Goal: Task Accomplishment & Management: Use online tool/utility

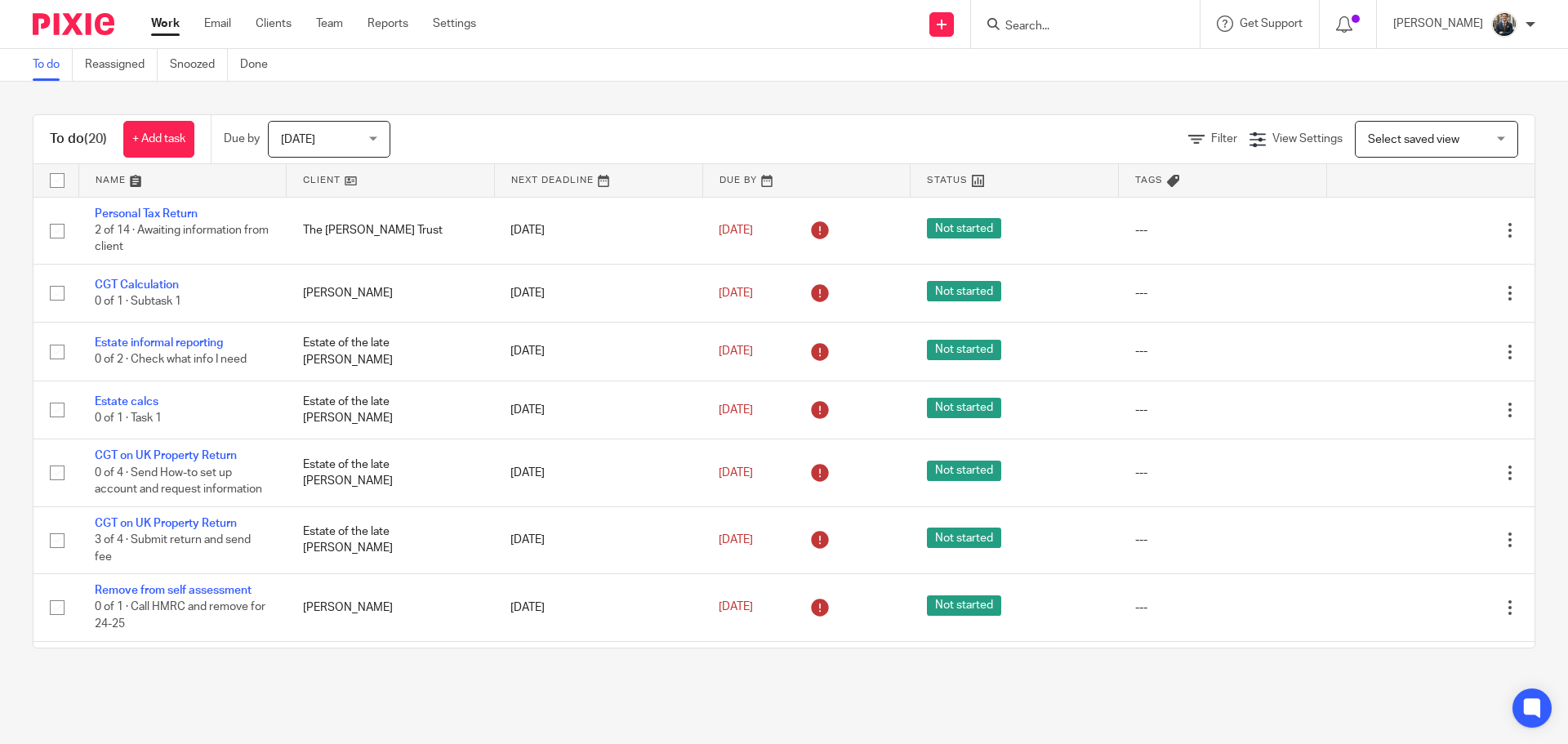
click at [1146, 18] on form at bounding box center [1090, 24] width 174 height 21
click at [1141, 24] on input "Search" at bounding box center [1076, 27] width 147 height 15
type input "Norman"
click at [1076, 66] on link at bounding box center [1108, 63] width 218 height 24
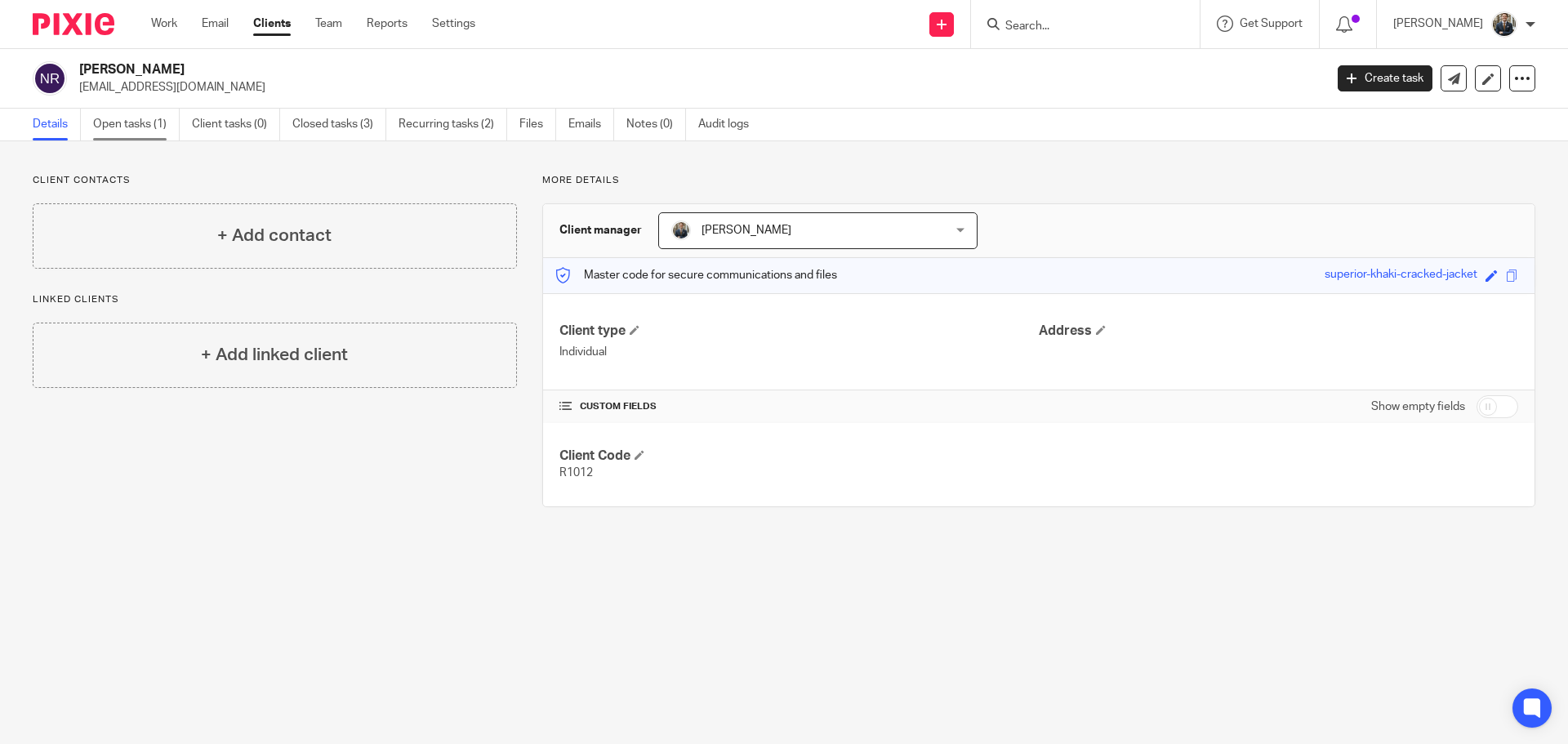
click at [127, 116] on link "Open tasks (1)" at bounding box center [136, 124] width 87 height 32
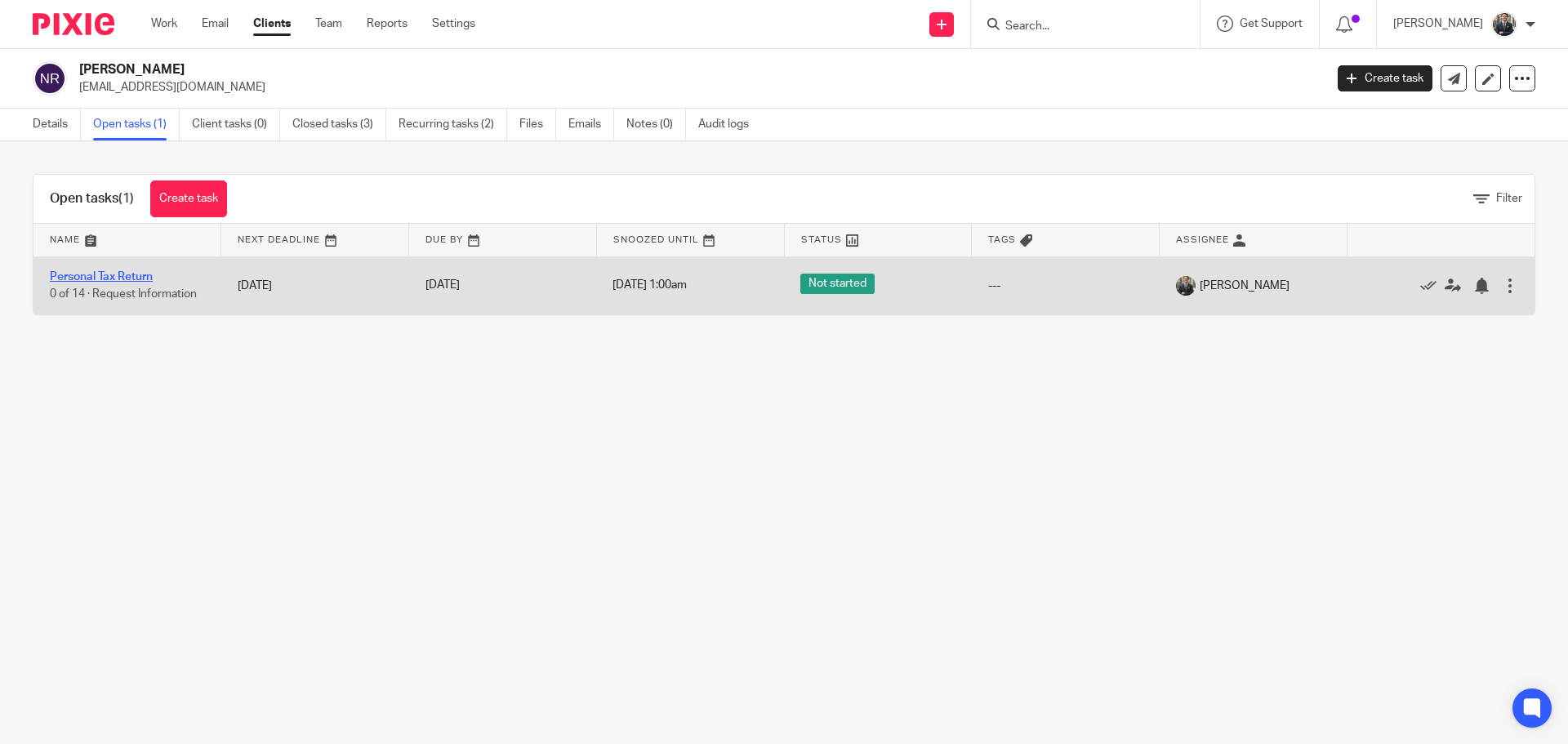
click at [116, 273] on link "Personal Tax Return" at bounding box center [101, 277] width 103 height 11
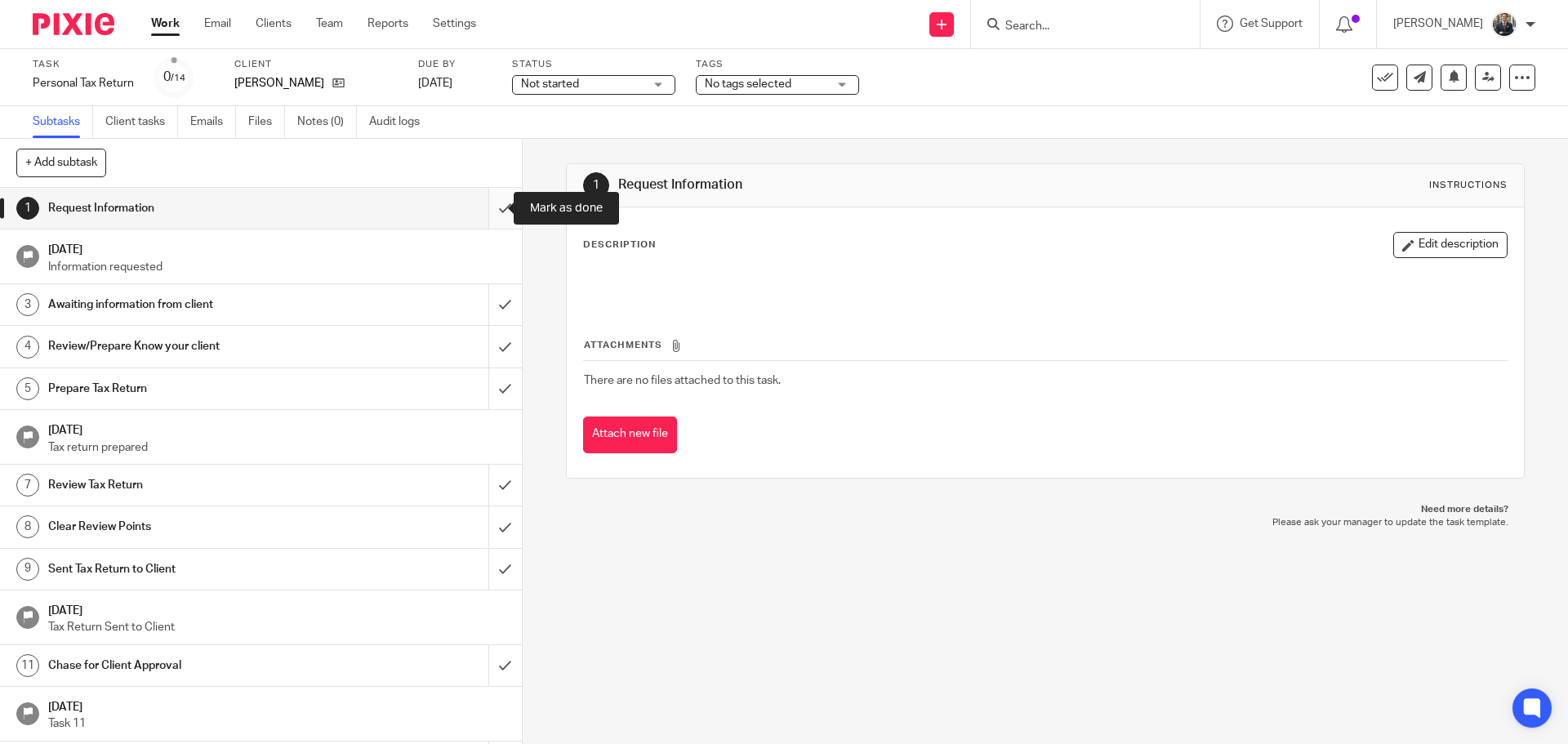
click at [481, 200] on input "submit" at bounding box center [261, 208] width 522 height 41
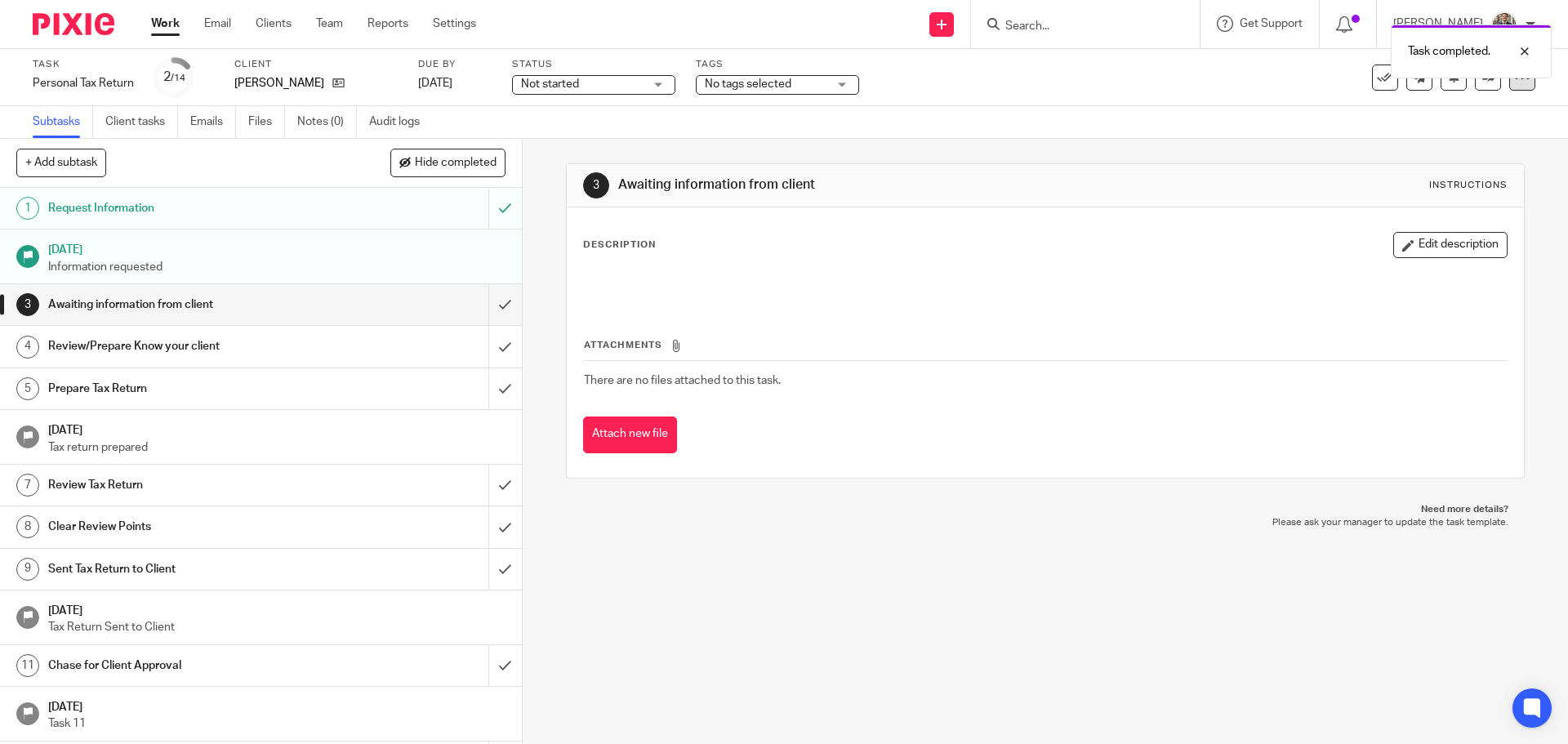
click at [1514, 82] on icon at bounding box center [1522, 77] width 16 height 16
click at [1441, 147] on link "Advanced task editor" at bounding box center [1460, 142] width 108 height 11
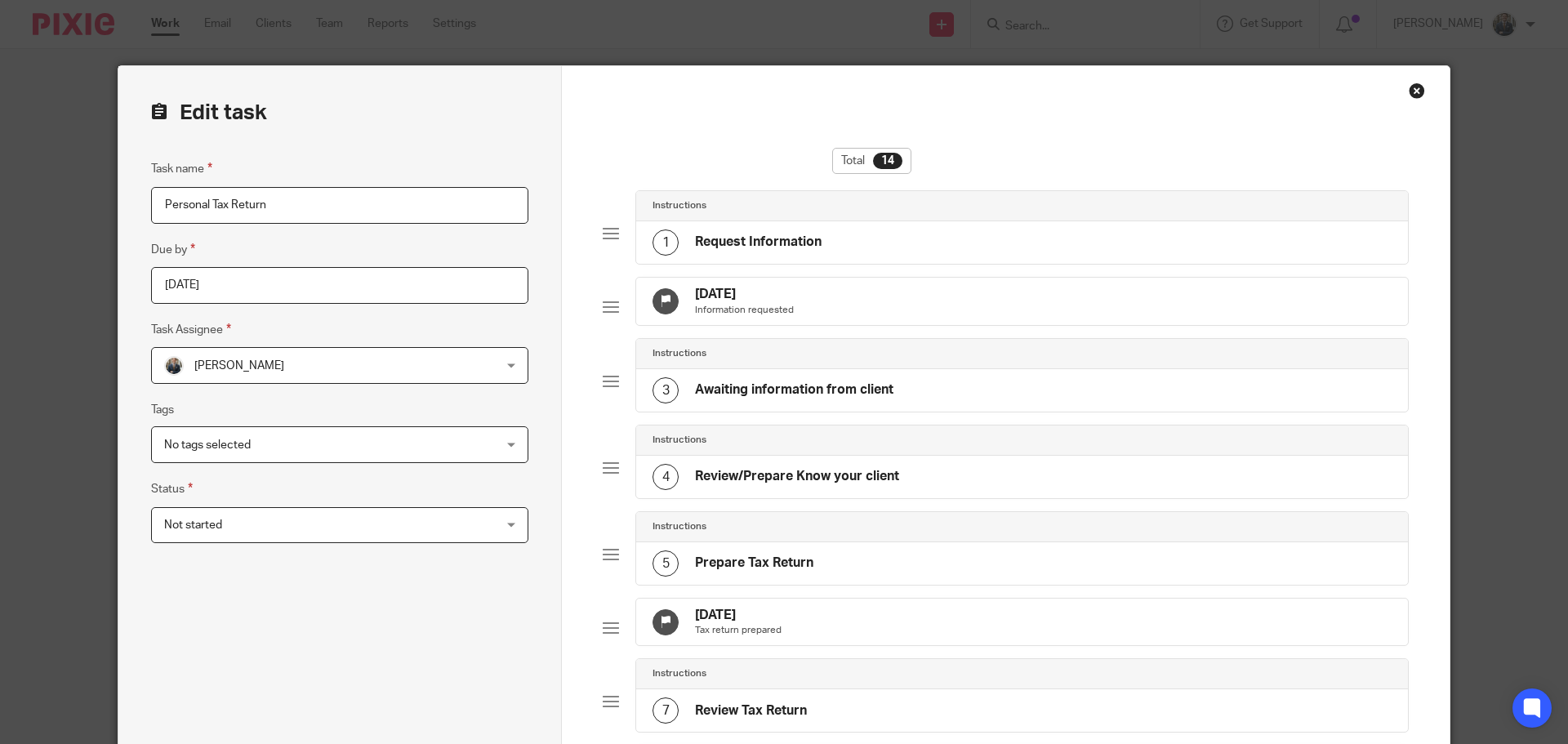
click at [832, 636] on div "31 Oct 2025 Tax return prepared" at bounding box center [1022, 622] width 772 height 48
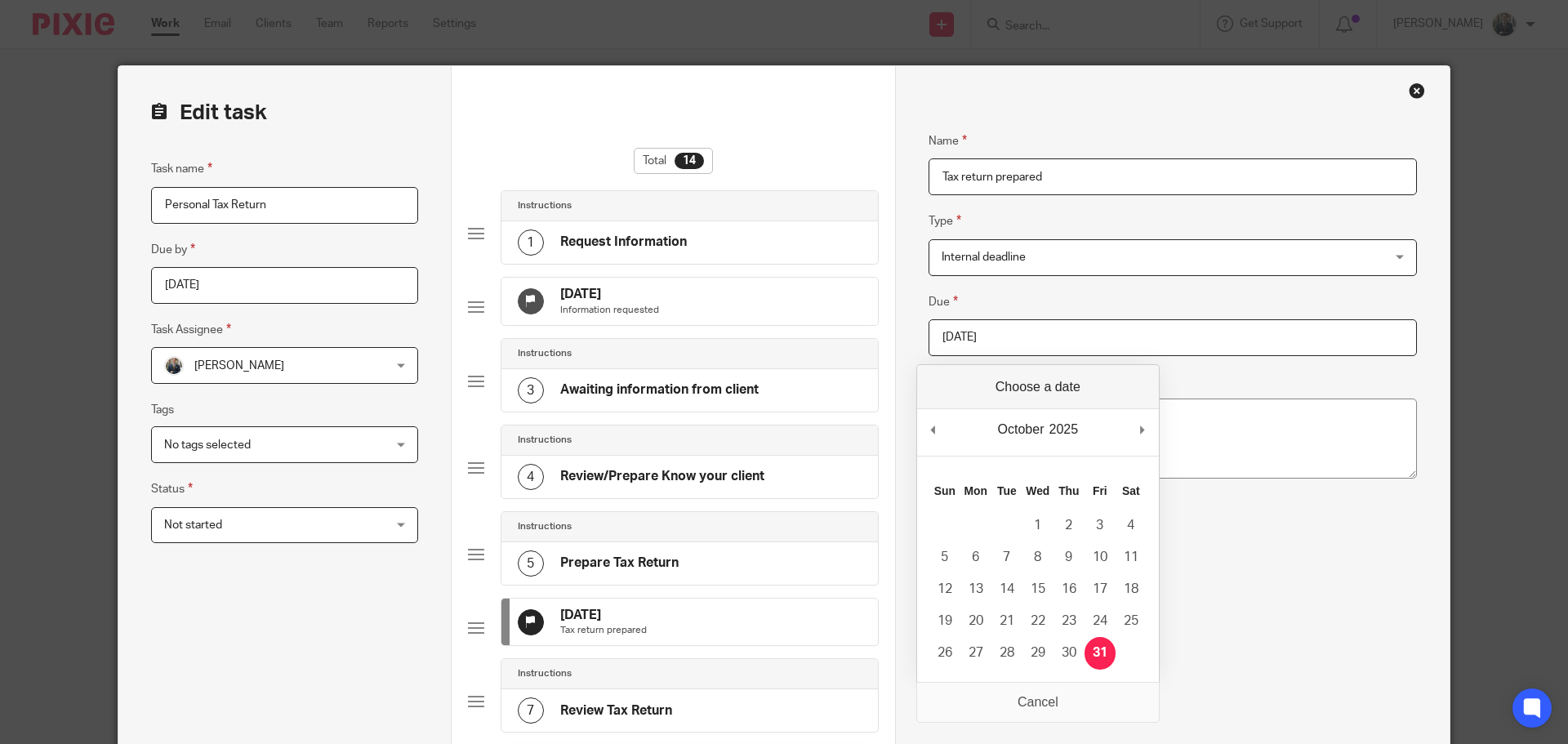
click at [1006, 343] on input "2025-10-31" at bounding box center [1173, 337] width 488 height 36
click at [959, 675] on td "31" at bounding box center [945, 685] width 31 height 32
type input "2025-08-31"
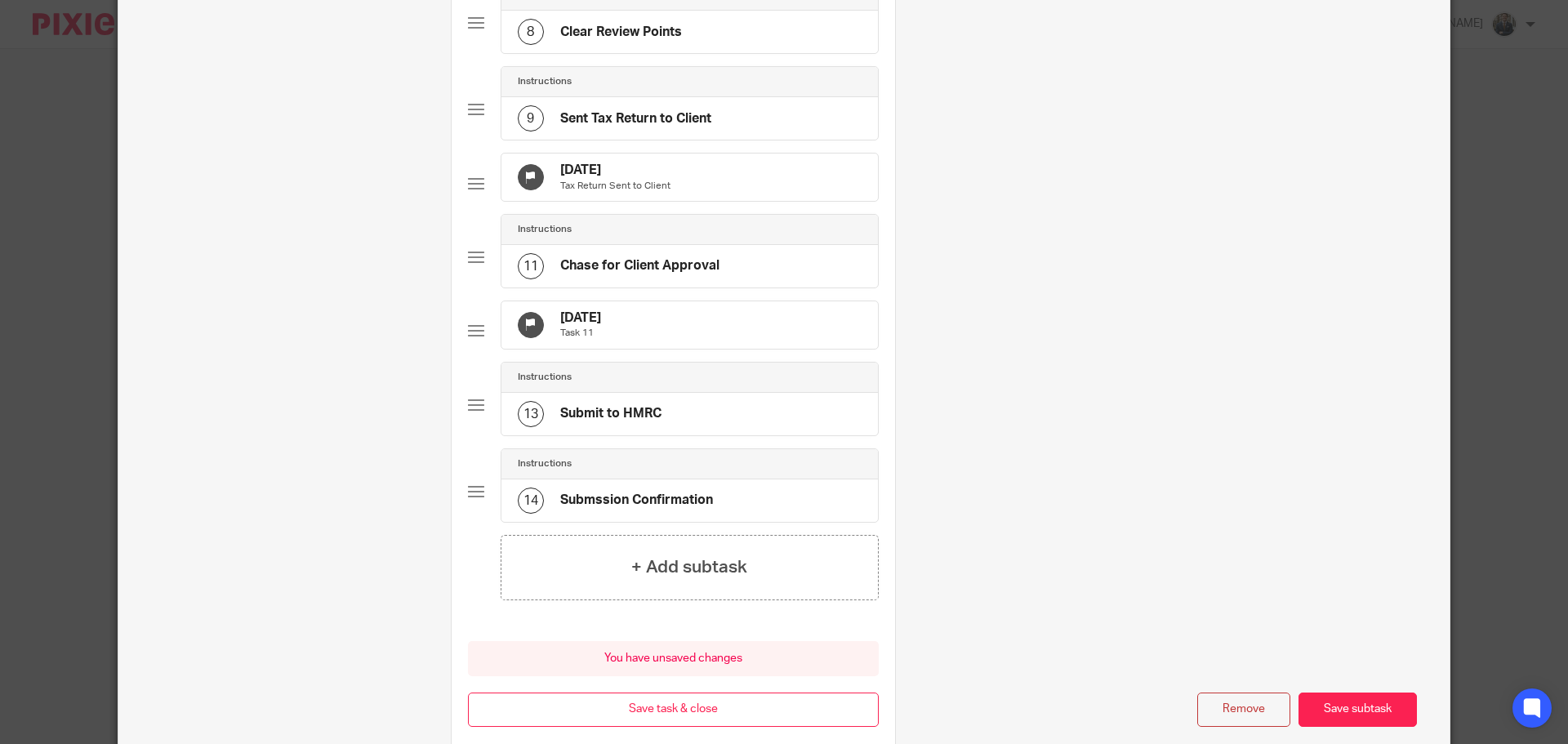
scroll to position [907, 0]
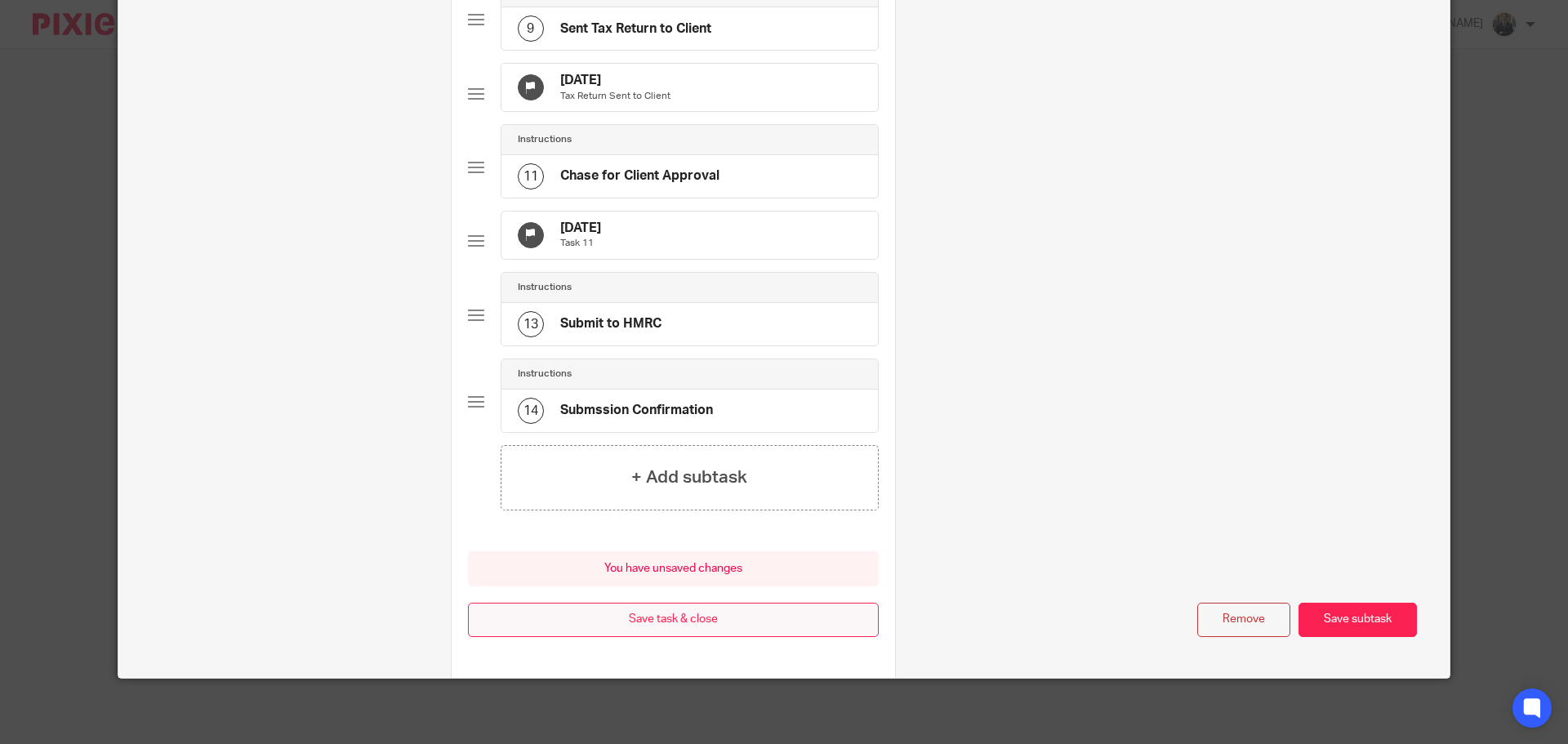
click at [666, 614] on button "Save task & close" at bounding box center [674, 620] width 411 height 35
